Goal: Task Accomplishment & Management: Manage account settings

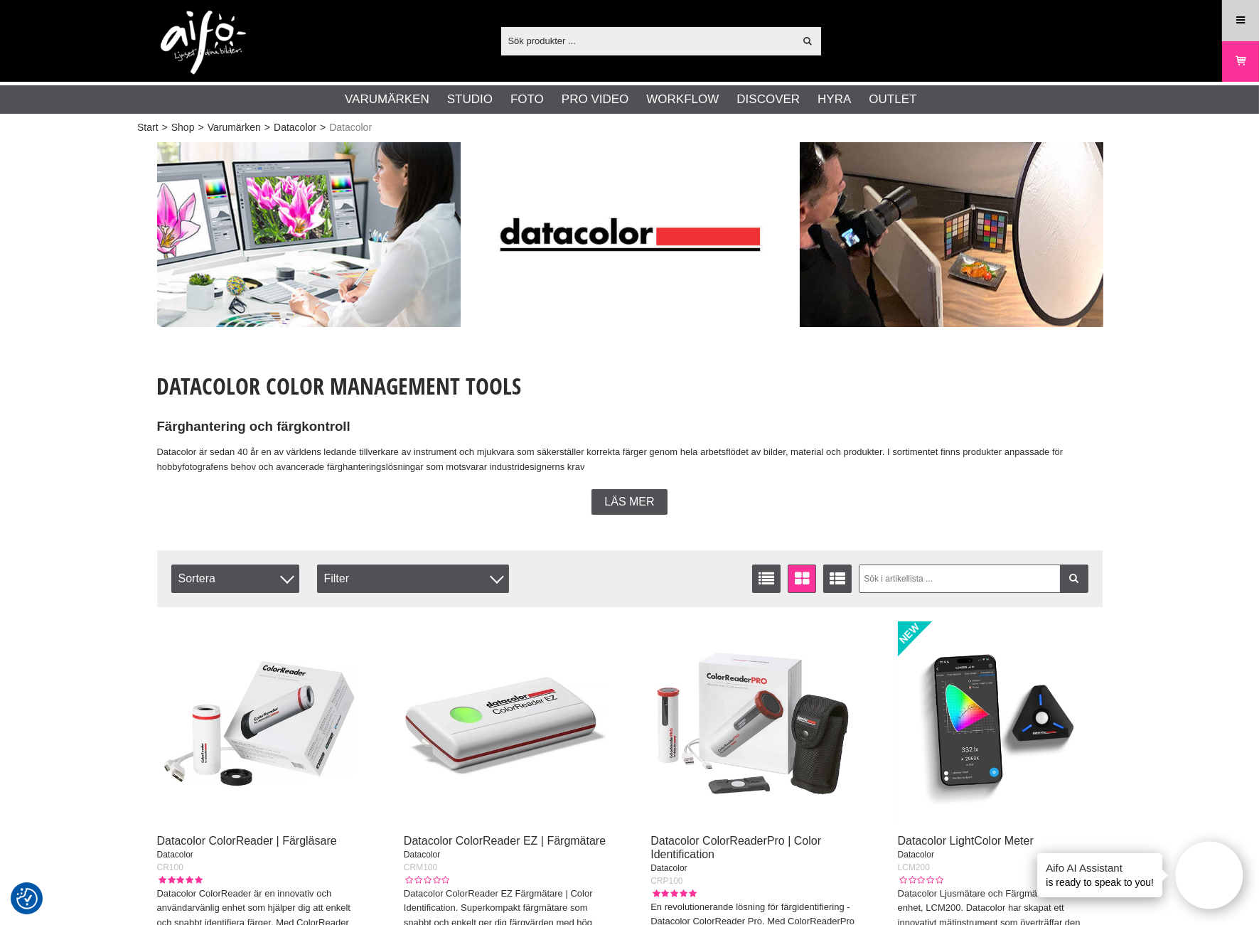
click at [1227, 23] on link "Meny" at bounding box center [1240, 20] width 36 height 33
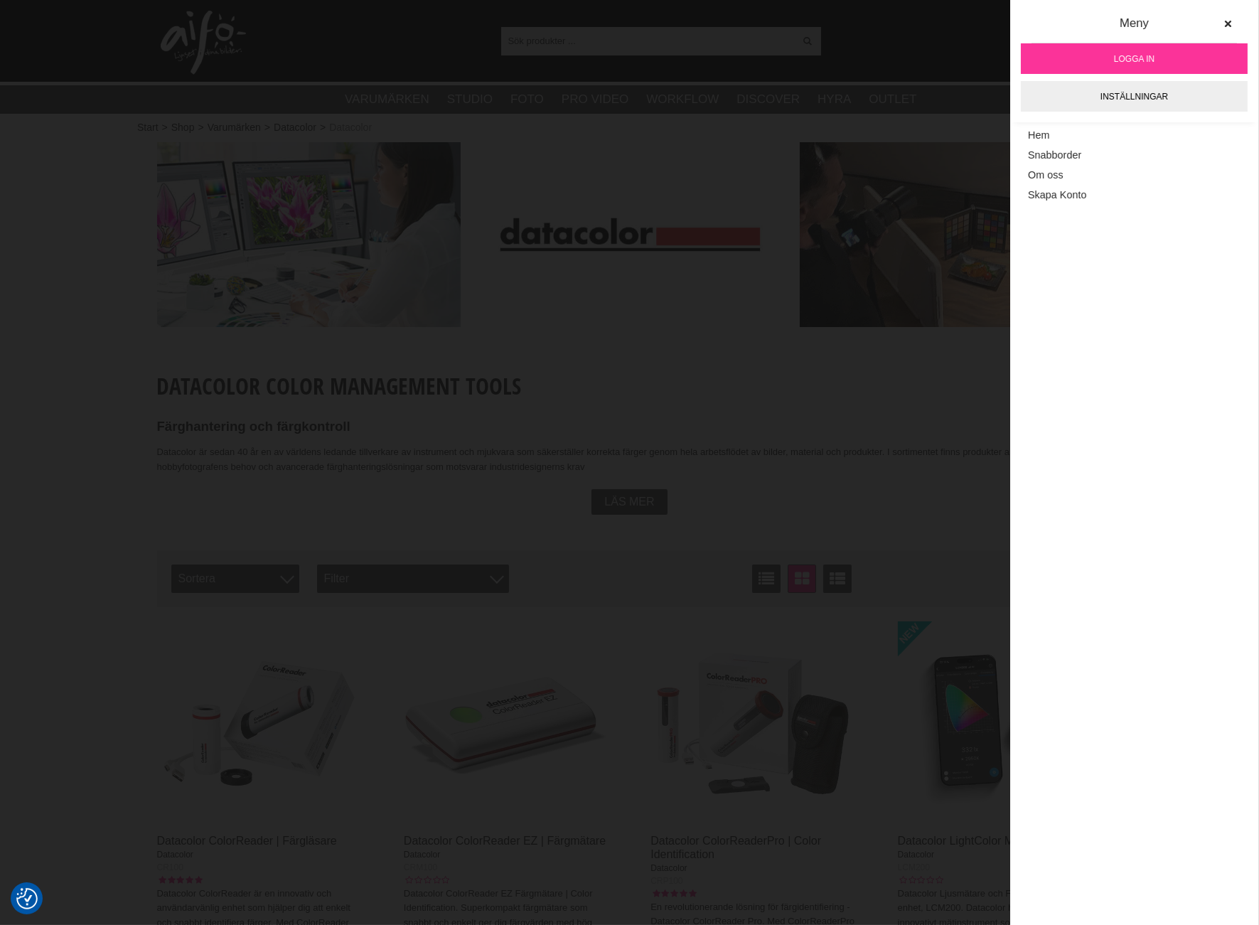
click at [1120, 60] on span "Logga in" at bounding box center [1134, 59] width 41 height 13
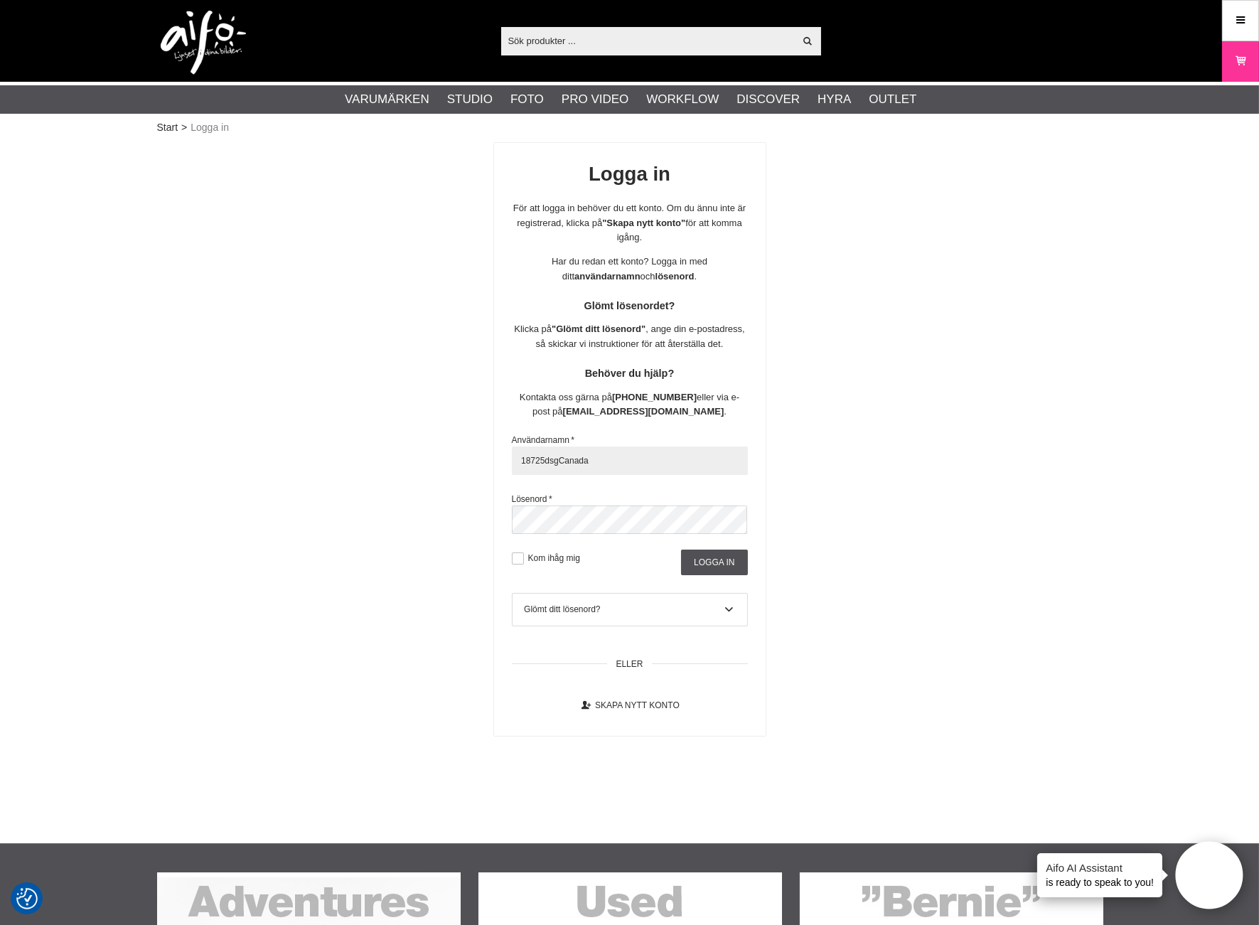
drag, startPoint x: 599, startPoint y: 464, endPoint x: 443, endPoint y: 459, distance: 156.4
click at [450, 459] on div "Logga in För att logga in behöver du ett konto. Om du ännu inte är registrerad,…" at bounding box center [629, 439] width 945 height 594
type input "[GEOGRAPHIC_DATA]"
